Goal: Communication & Community: Answer question/provide support

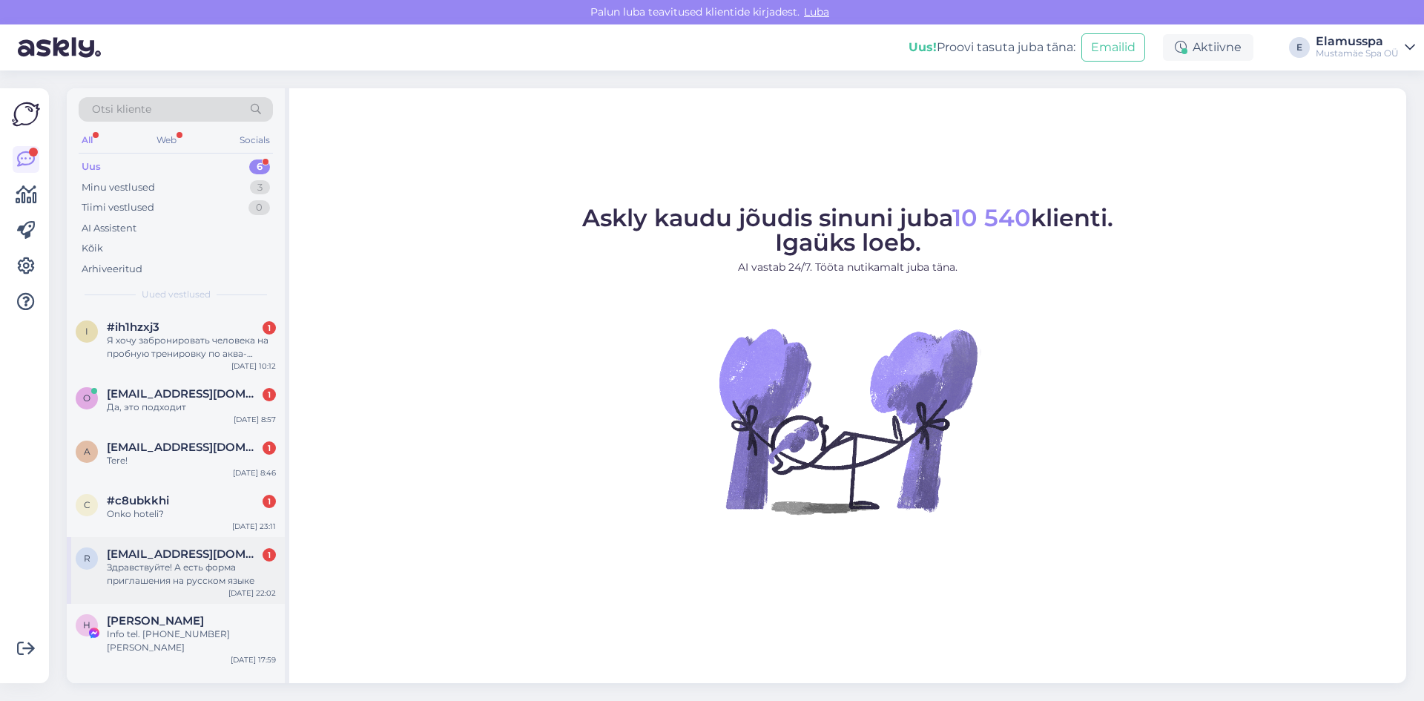
click at [248, 575] on div "Здравствуйте! А есть форма приглашения на русском языке" at bounding box center [191, 574] width 169 height 27
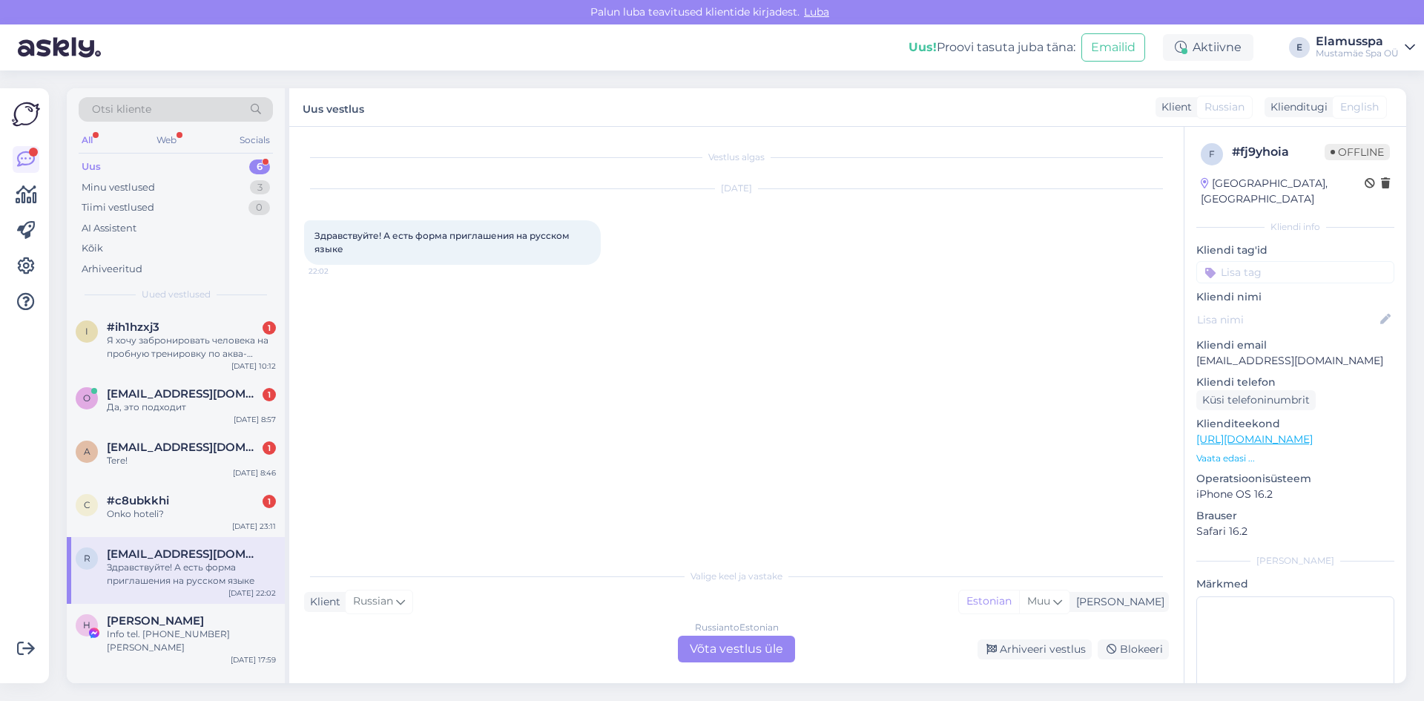
click at [752, 658] on div "Russian to Estonian Võta vestlus üle" at bounding box center [736, 648] width 117 height 27
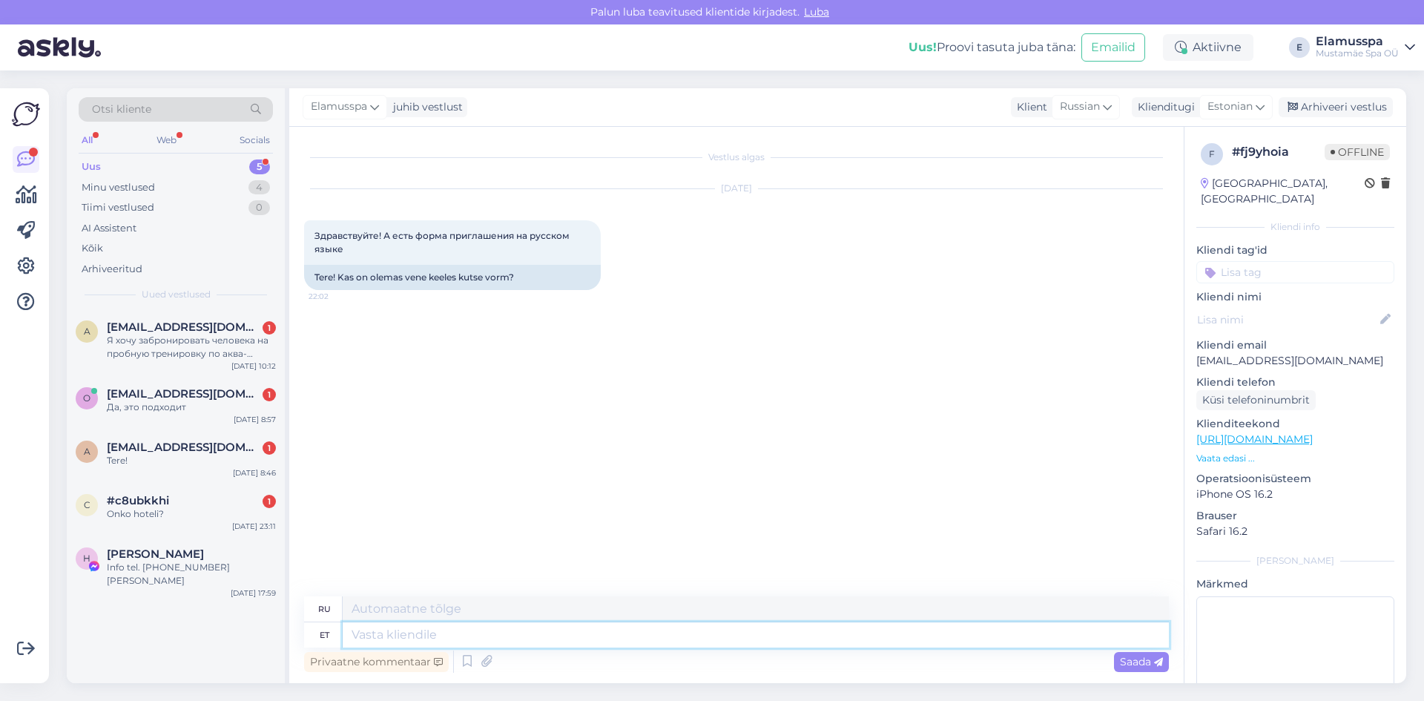
click at [730, 645] on textarea at bounding box center [756, 634] width 826 height 25
type textarea "Te"
type textarea "Т"
type textarea "Tere"
type textarea "Привет"
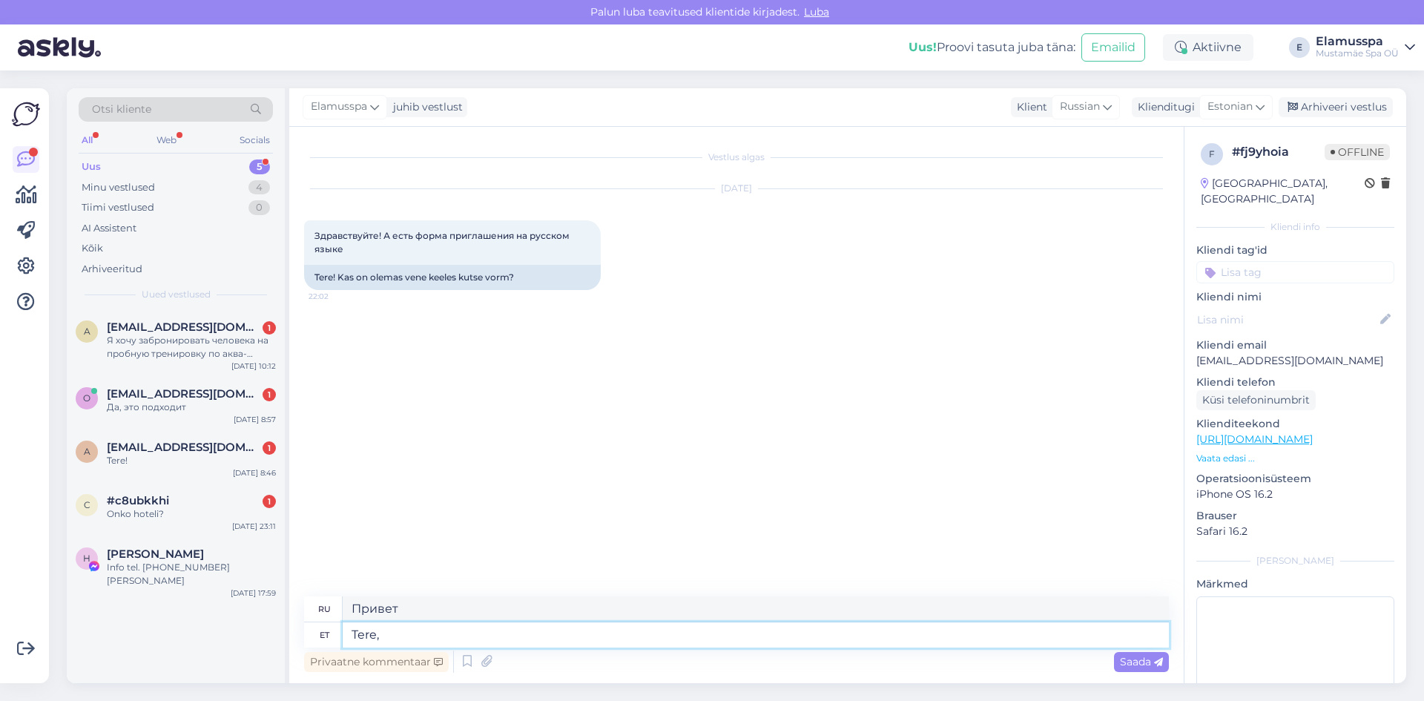
type textarea "Tere,"
type textarea "Привет,"
type textarea "Tere, kas"
type textarea "Привет, это"
type textarea "Tere, kas te"
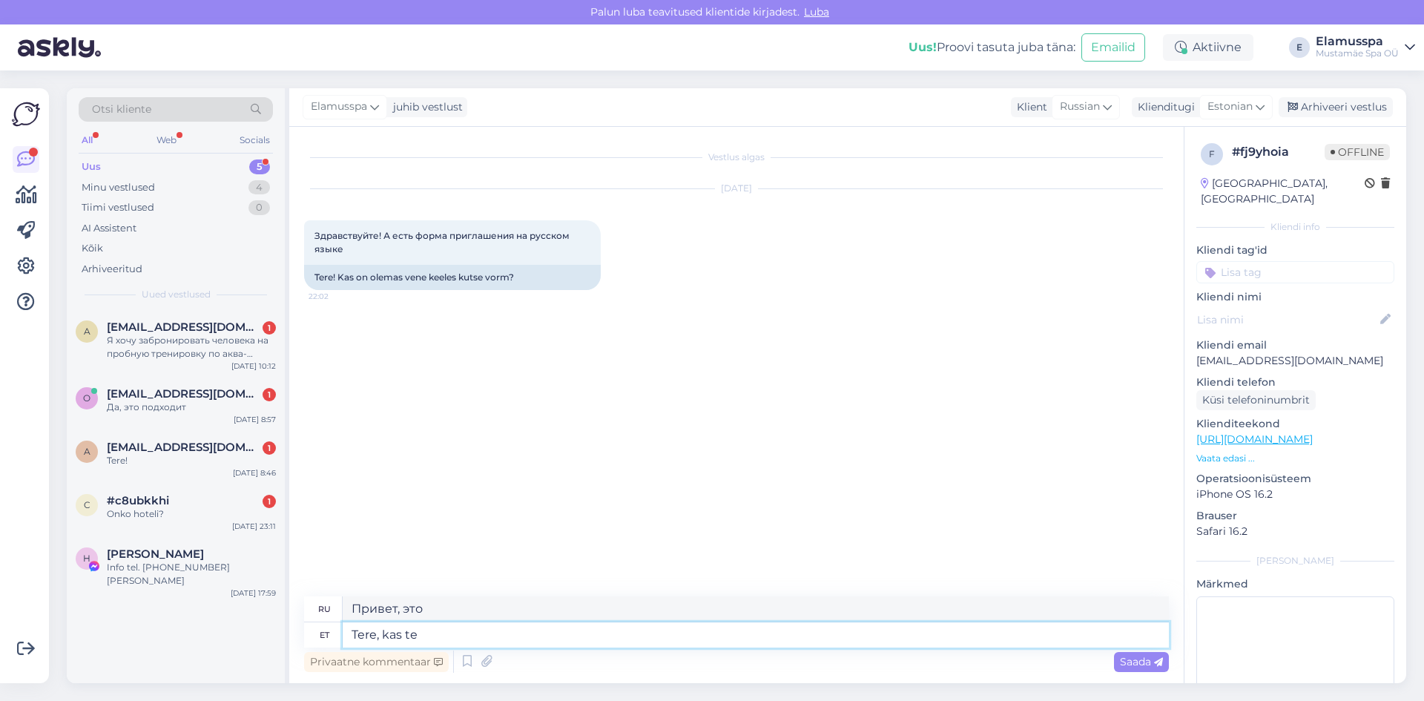
type textarea "Привет, ты?"
type textarea "Tere, kas te mõ"
type textarea "Привет, ты имеешь в виду"
type textarea "Tere, kas te mõtlete"
type textarea "Привет, ты думаешь?"
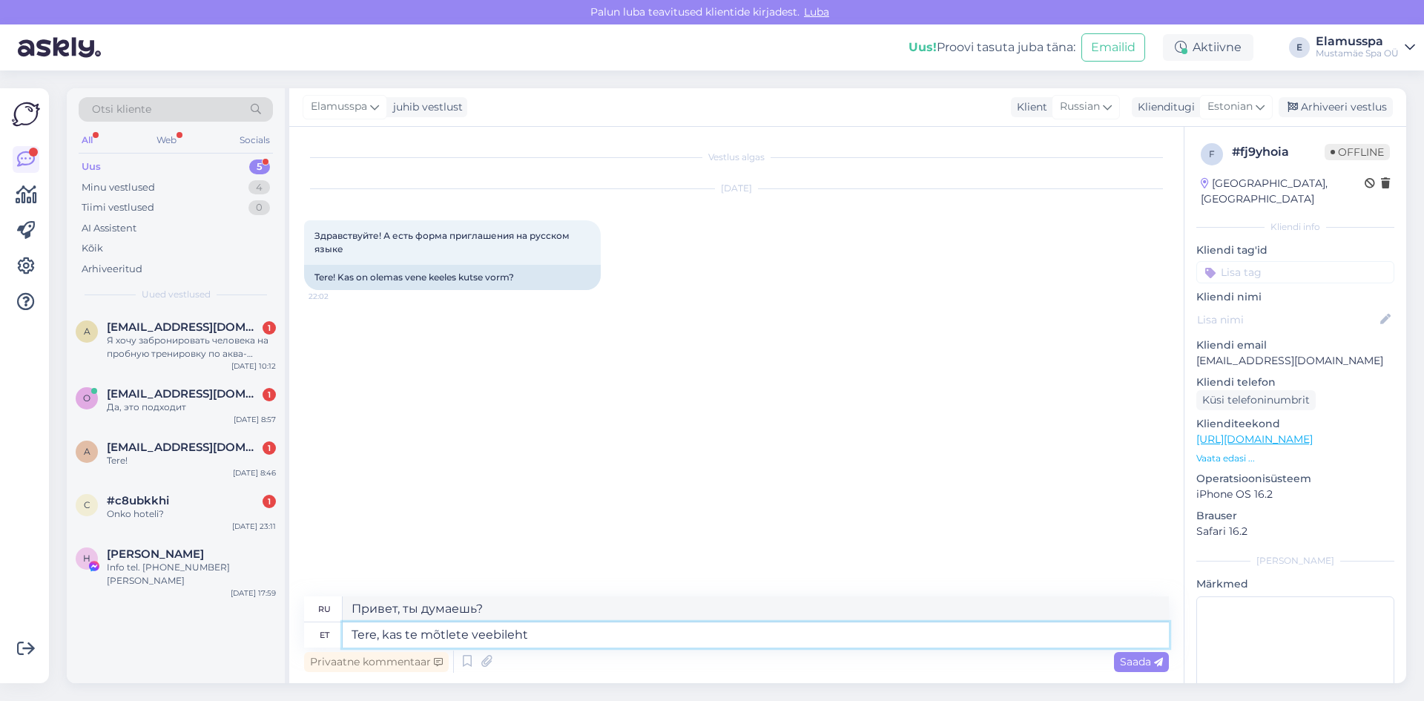
type textarea "Tere, kas te mõtlete veebilehte"
type textarea "Здравствуйте, вы имеете в виду сайт?"
type textarea "Tere, kas te mõtlete veebilehte"
type textarea "Здравствуйте, вы имеете в виду сайт_"
type textarea "Tere, kas te mõtlete veebilehte"
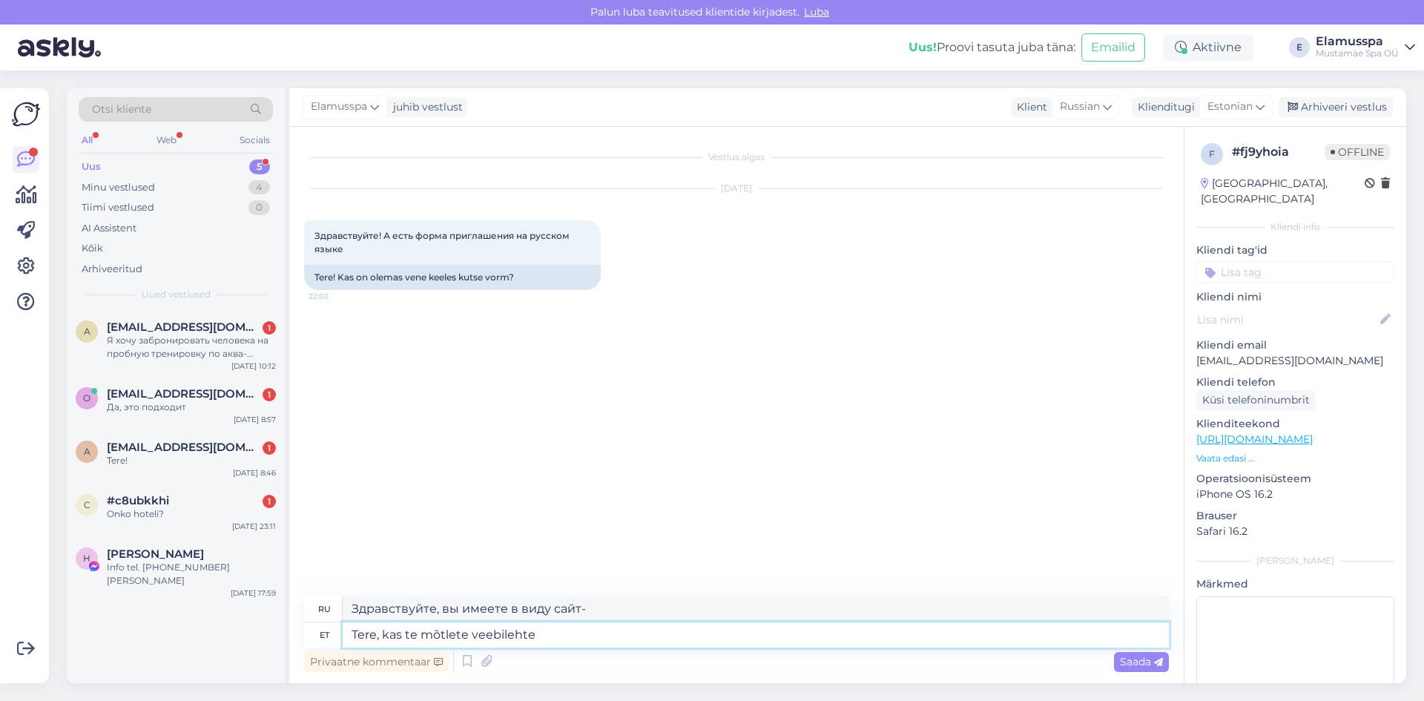
type textarea "Здравствуйте, вы имеете в виду сайт?"
type textarea "Tere, kas te mõtlete veebilehte"
type textarea "Здравствуйте, вы имеете в виду сайт?"
type textarea "Tere, kas te mõtlete veebilehte?"
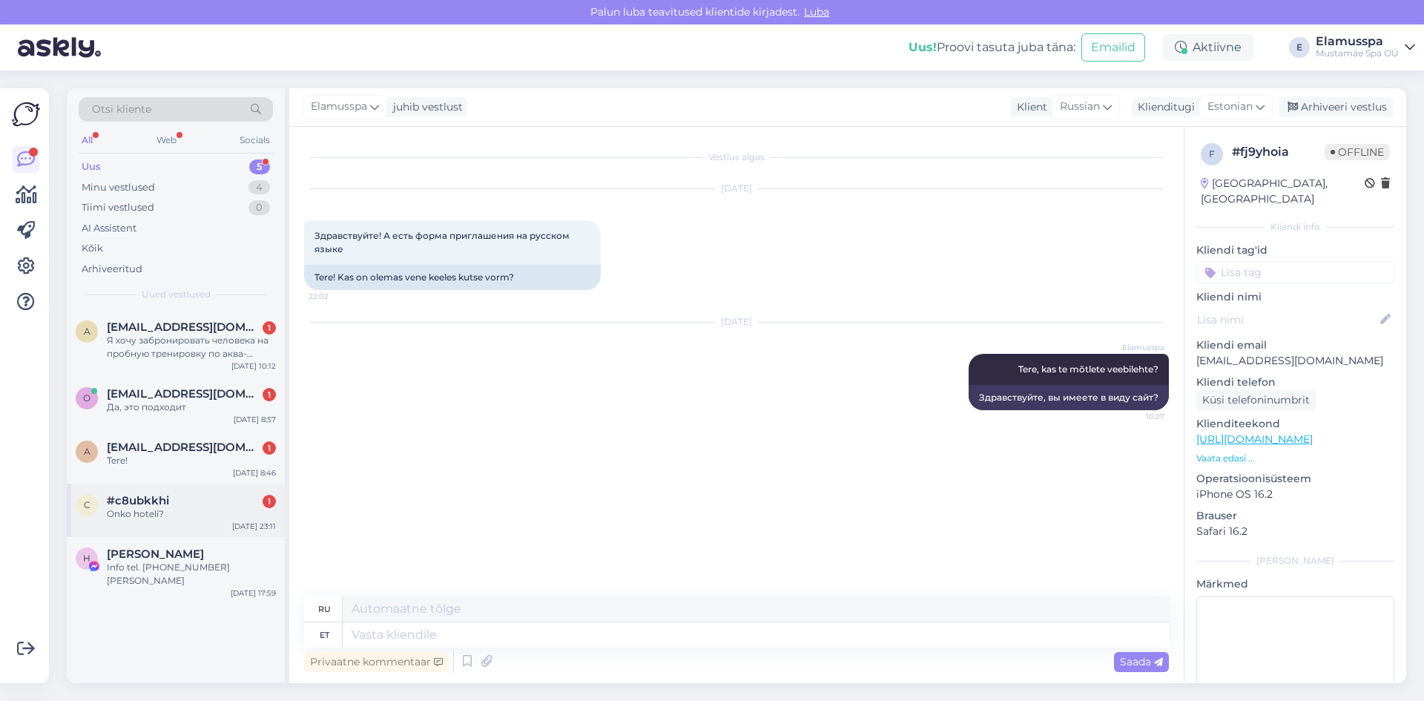
click at [165, 512] on div "Onko hoteli?" at bounding box center [191, 513] width 169 height 13
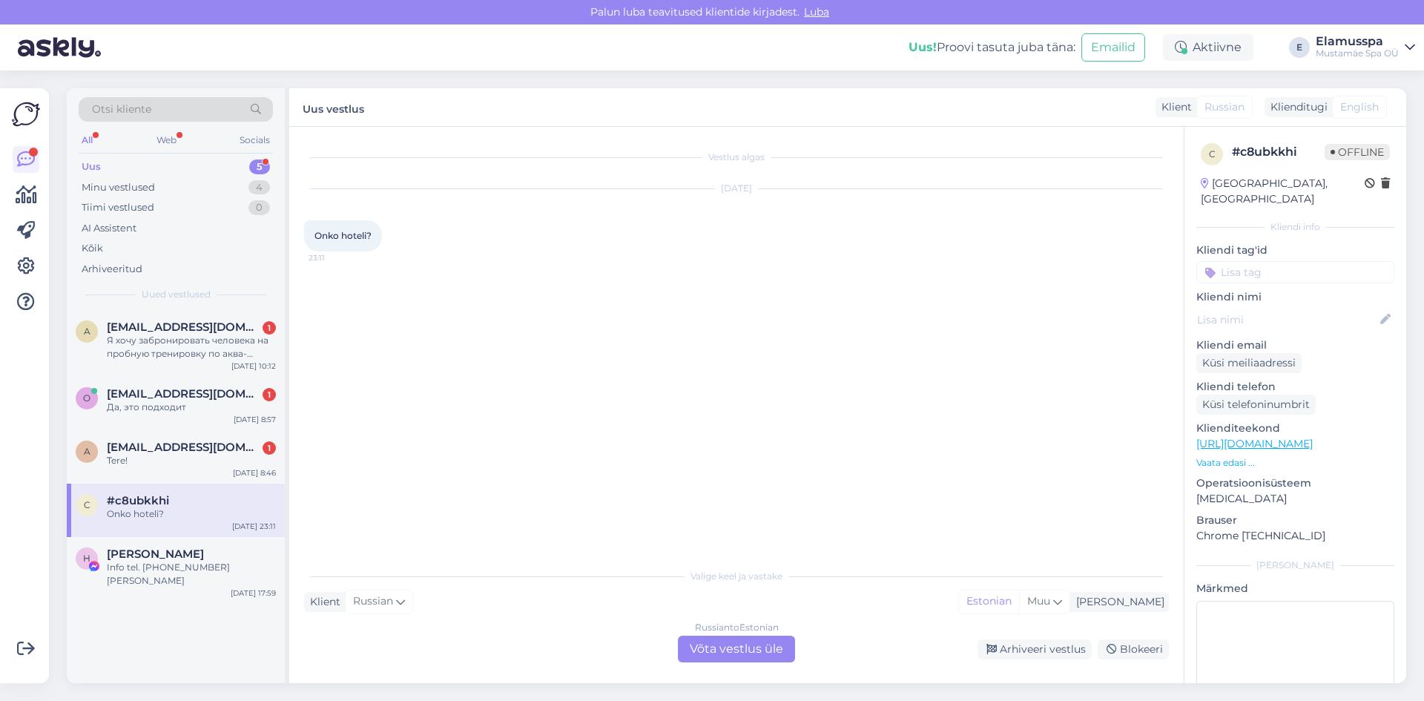
click at [739, 644] on div "Russian to Estonian Võta vestlus üle" at bounding box center [736, 648] width 117 height 27
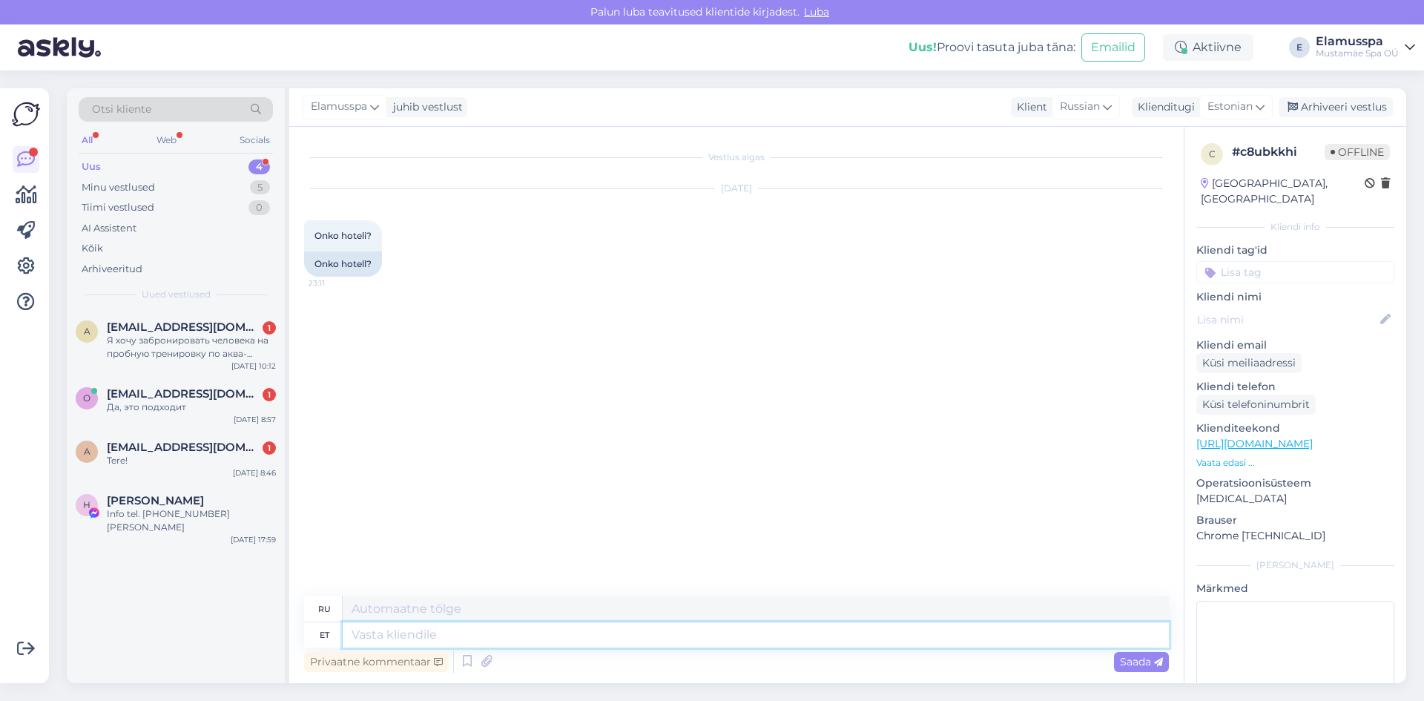
click at [423, 637] on textarea at bounding box center [756, 634] width 826 height 25
type textarea "Tere"
type textarea "Привет"
type textarea "Tere!"
type textarea "Привет!"
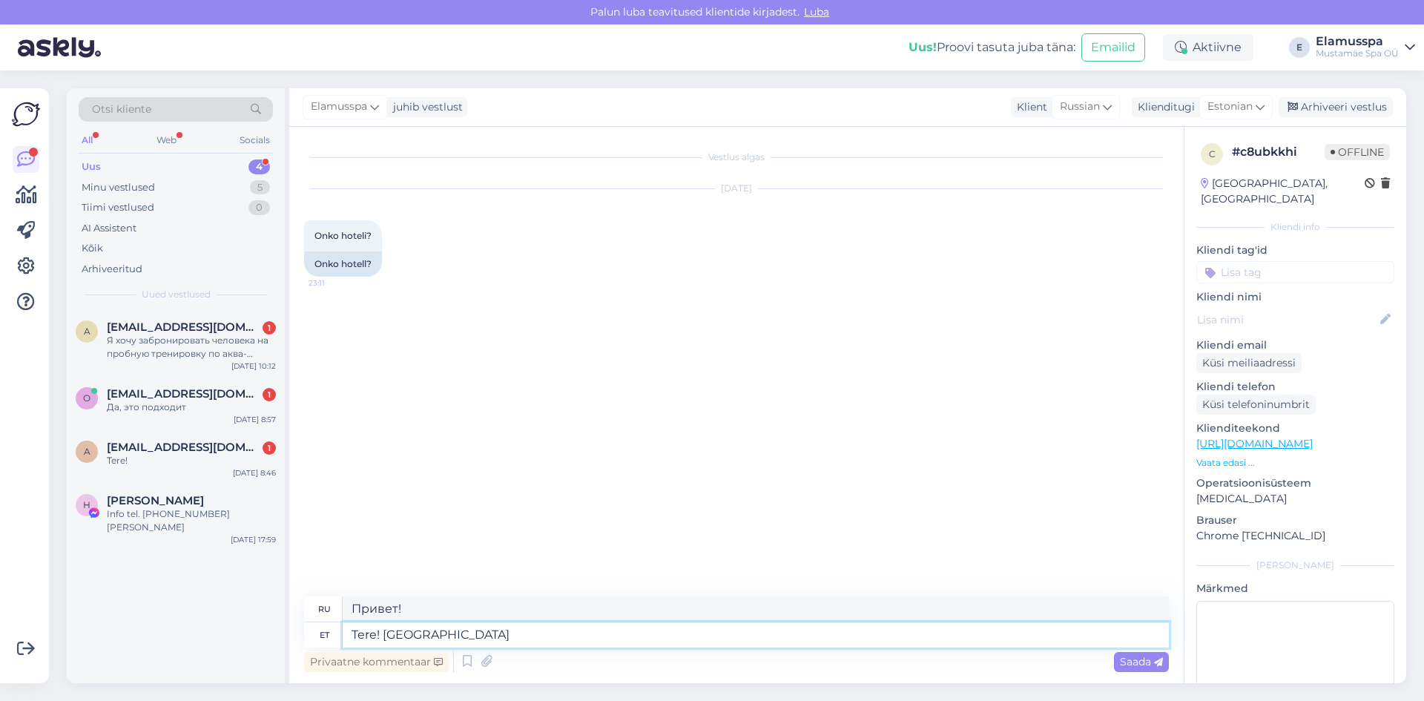
type textarea "Tere! [GEOGRAPHIC_DATA]"
type textarea "Привет! Также"
type textarea "Tere! Kahjuks"
type textarea "Здравствуйте! К сожалению."
type textarea "Tere! Kahjuks ei"
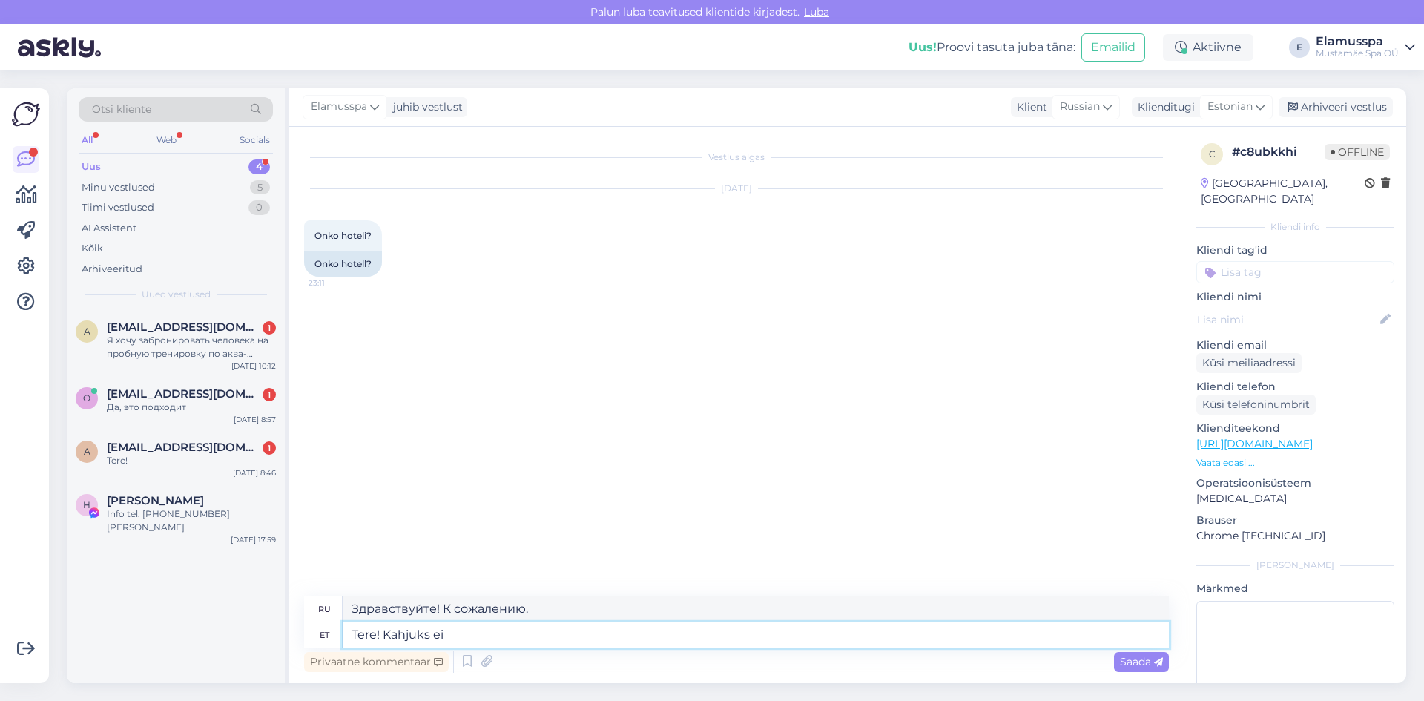
type textarea "Здравствуйте! К сожалению, нет."
type textarea "Tere! Kahjuks ei ole hotelli"
type textarea "Здравствуйте! К сожалению, отеля нет."
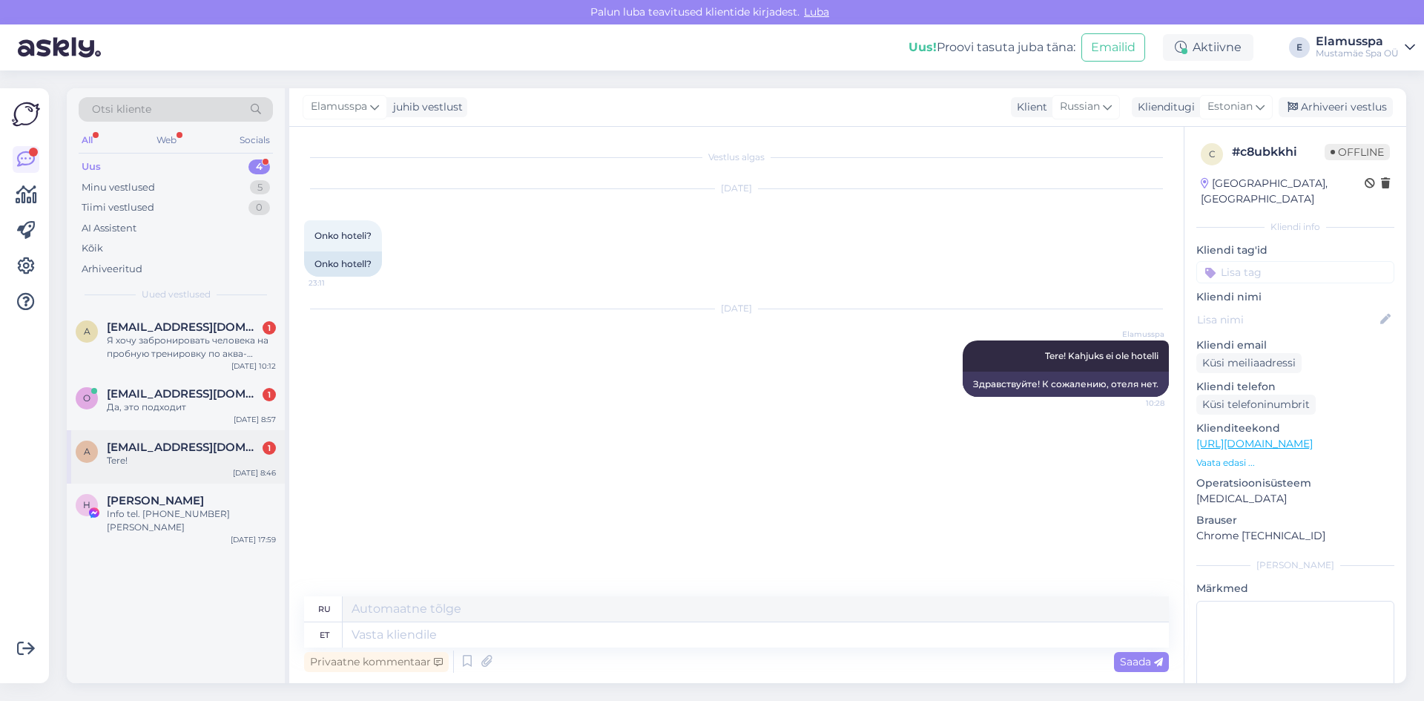
click at [128, 452] on span "[EMAIL_ADDRESS][DOMAIN_NAME]" at bounding box center [184, 446] width 154 height 13
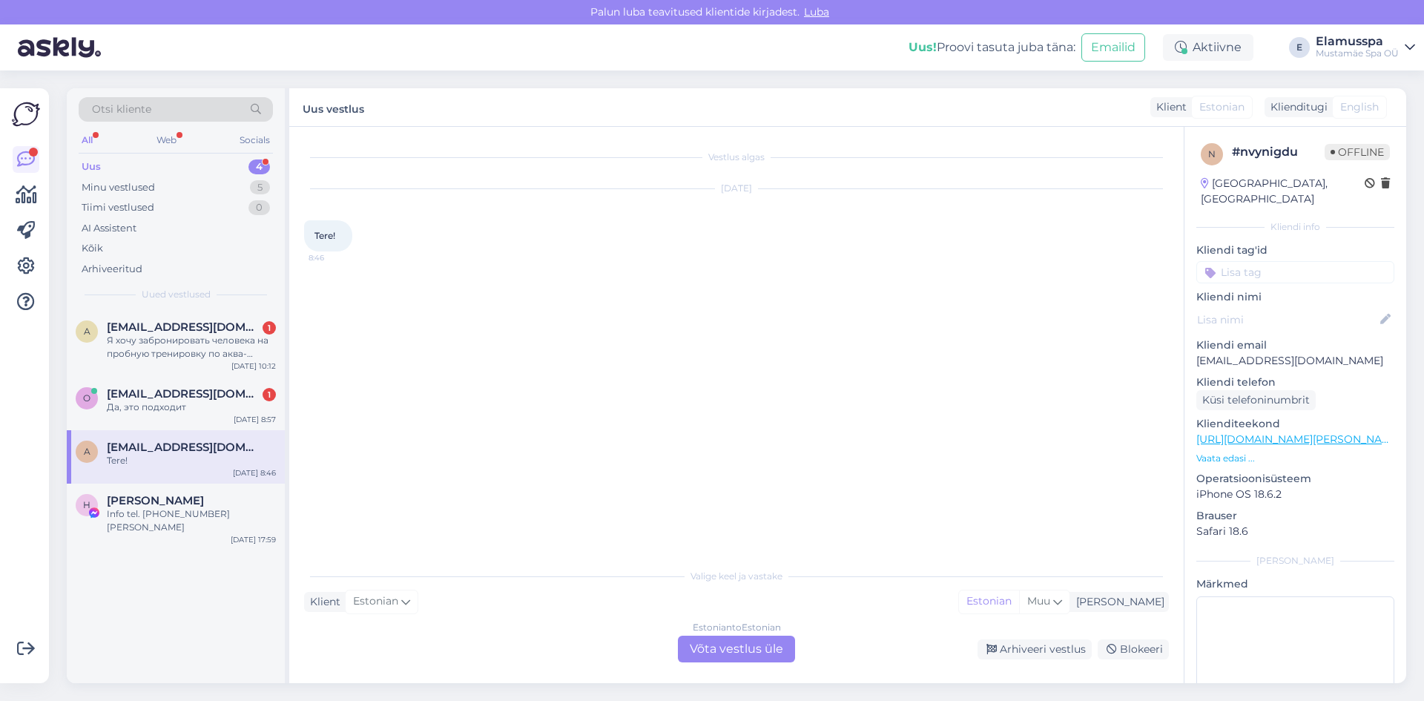
click at [719, 651] on div "Estonian to Estonian Võta vestlus üle" at bounding box center [736, 648] width 117 height 27
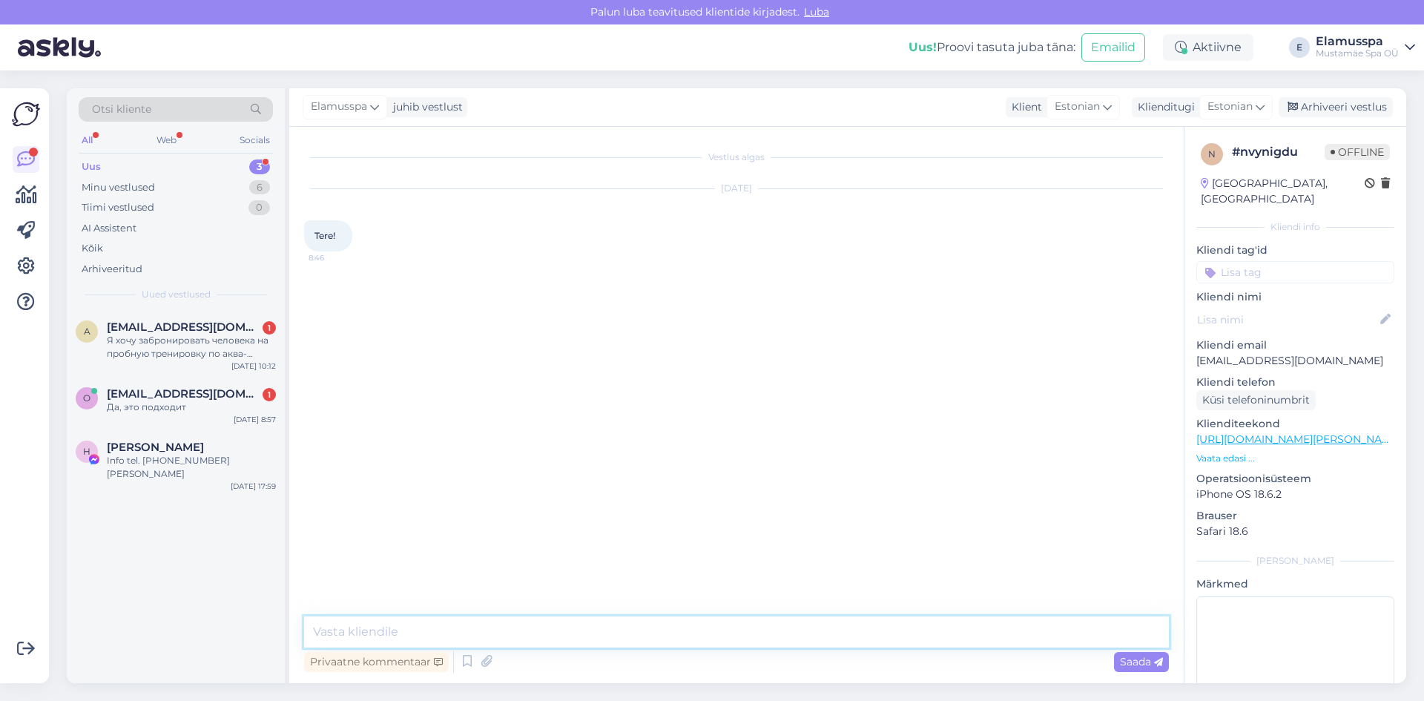
click at [687, 645] on textarea at bounding box center [736, 631] width 865 height 31
type textarea "Tere!!"
click at [219, 406] on div "Да, это подходит" at bounding box center [191, 406] width 169 height 13
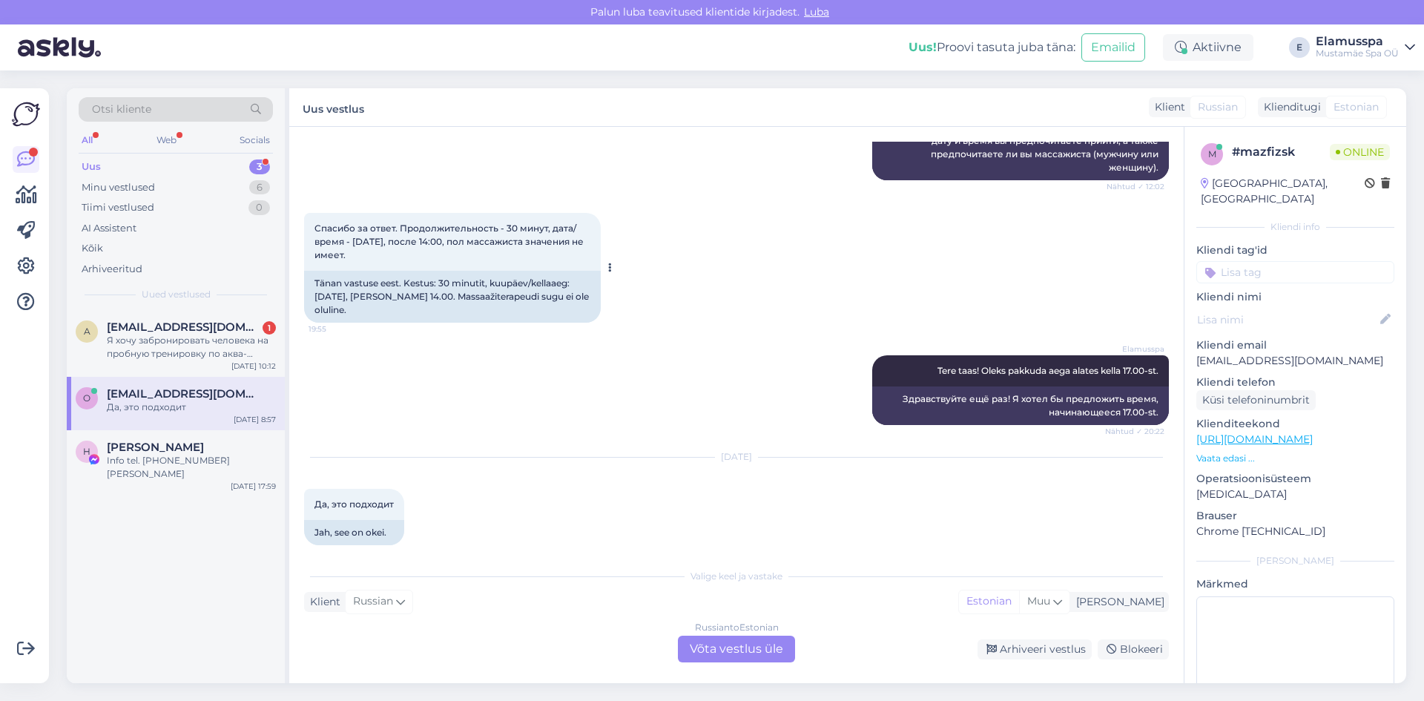
scroll to position [431, 0]
